Goal: Use online tool/utility: Use online tool/utility

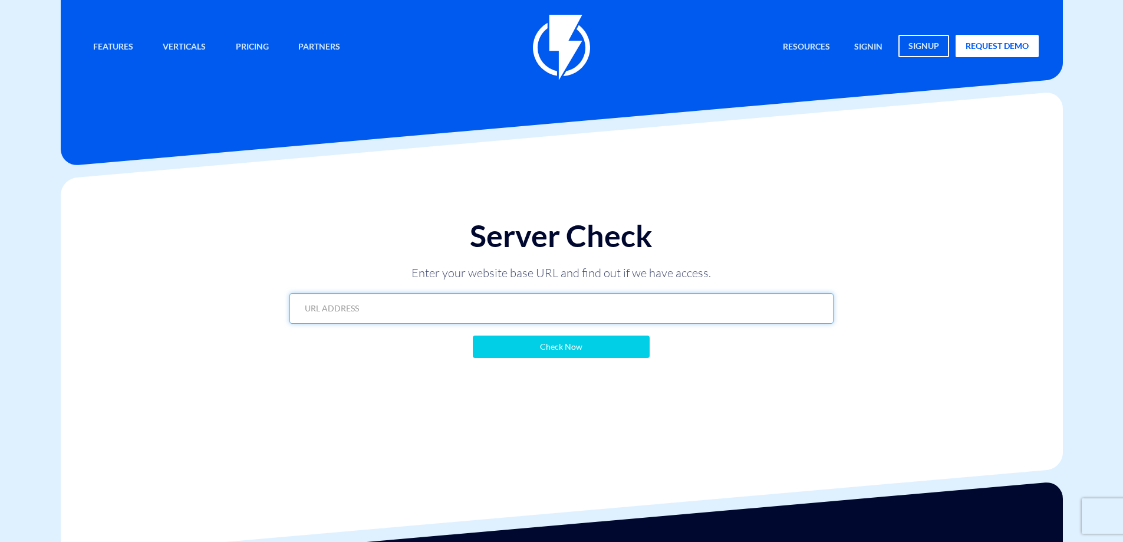
click at [372, 312] on input "text" at bounding box center [561, 308] width 544 height 31
click at [562, 303] on input "text" at bounding box center [561, 308] width 544 height 31
paste input "[DOMAIN_NAME]"
click at [570, 312] on input "[DOMAIN_NAME]" at bounding box center [561, 308] width 544 height 31
click at [568, 322] on input "[DOMAIN_NAME]" at bounding box center [561, 308] width 544 height 31
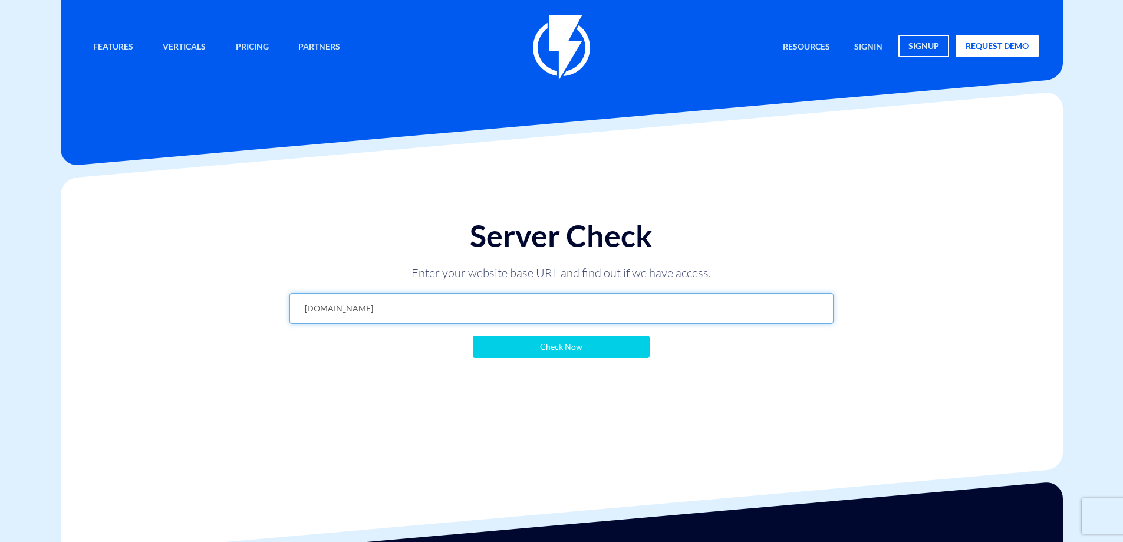
paste input "[URL][DOMAIN_NAME]"
type input "[URL][DOMAIN_NAME]"
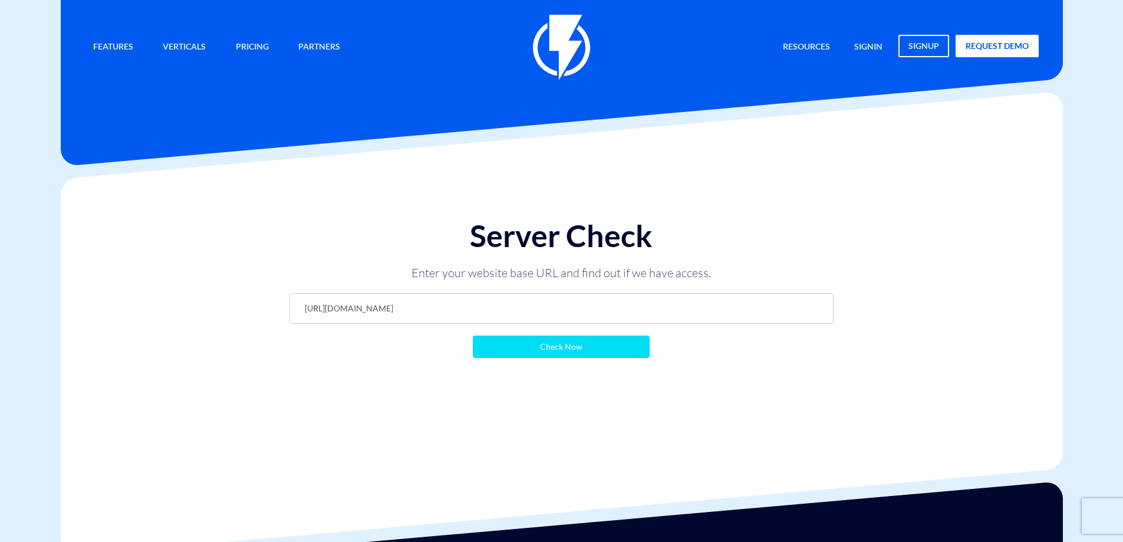
click at [516, 345] on input "Check Now" at bounding box center [561, 346] width 177 height 22
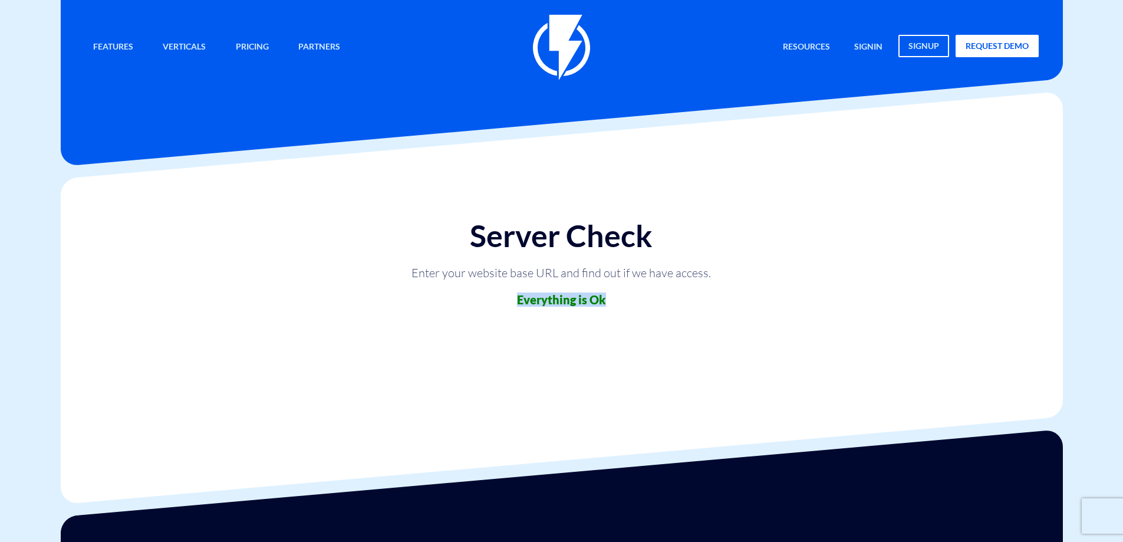
drag, startPoint x: 494, startPoint y: 308, endPoint x: 719, endPoint y: 303, distance: 225.2
click at [717, 304] on div "Server Check Enter your website base URL and find out if we have access. Everyt…" at bounding box center [562, 262] width 568 height 110
click at [737, 269] on p "Enter your website base URL and find out if we have access." at bounding box center [561, 273] width 354 height 17
